Goal: Use online tool/utility: Utilize a website feature to perform a specific function

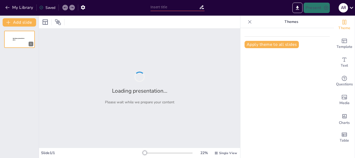
type input "Recomendaciones para la Viabilidad del Proyecto de Lotes en [GEOGRAPHIC_DATA]: …"
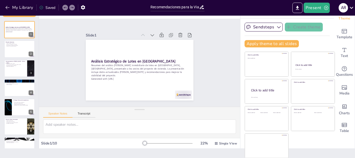
scroll to position [10, 0]
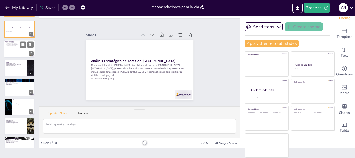
click at [19, 44] on p "Disminución en la oferta de unidades" at bounding box center [12, 44] width 14 height 1
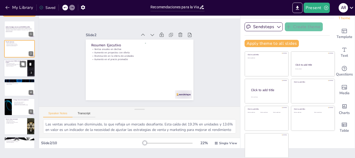
click at [18, 67] on div at bounding box center [19, 68] width 31 height 18
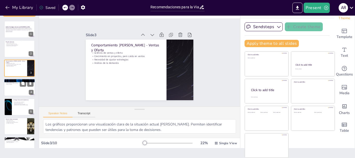
click at [20, 87] on div at bounding box center [19, 88] width 31 height 18
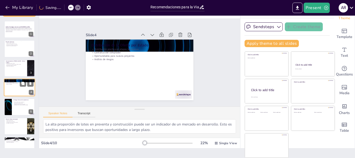
scroll to position [5, 0]
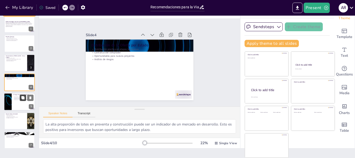
click at [21, 99] on button at bounding box center [23, 97] width 6 height 6
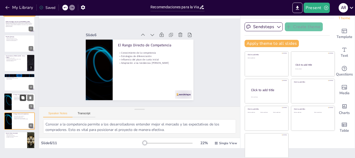
scroll to position [44, 0]
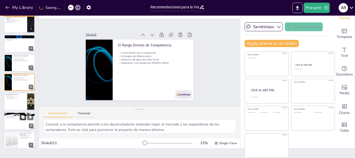
click at [21, 117] on button at bounding box center [23, 117] width 6 height 6
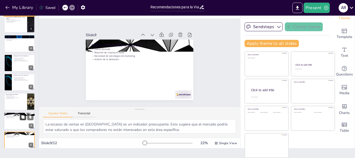
scroll to position [102, 0]
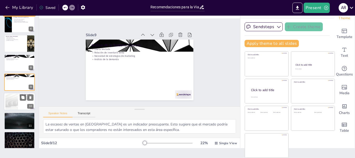
click at [17, 101] on div at bounding box center [12, 102] width 28 height 16
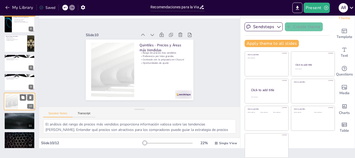
scroll to position [107, 0]
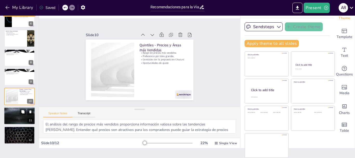
click at [19, 115] on div at bounding box center [19, 116] width 31 height 18
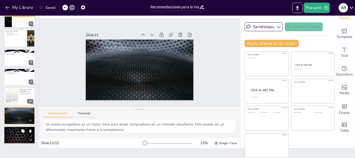
click at [19, 134] on div at bounding box center [19, 135] width 31 height 18
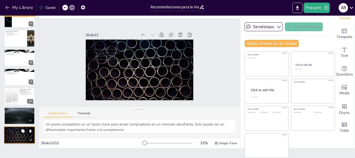
type textarea "La debilidad en la demanda local es un factor crítico que debe ser abordado. Si…"
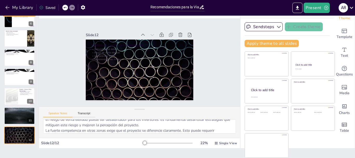
scroll to position [0, 0]
